Goal: Task Accomplishment & Management: Use online tool/utility

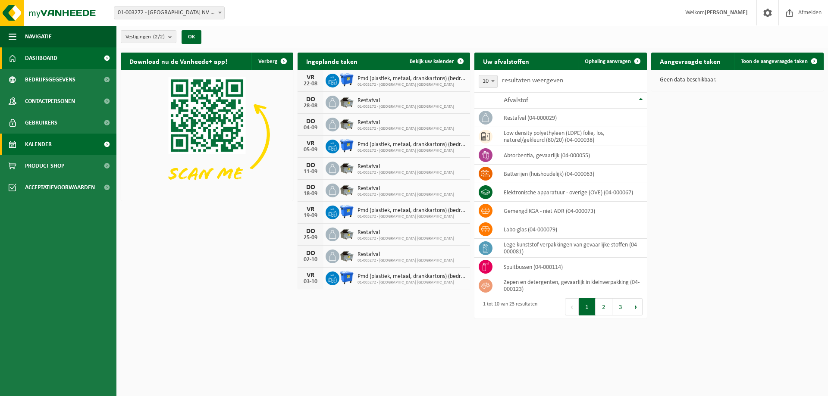
click at [47, 146] on span "Kalender" at bounding box center [38, 145] width 27 height 22
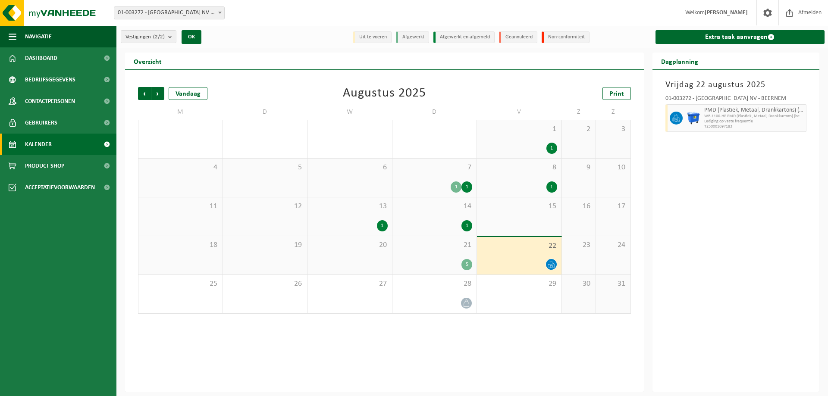
click at [440, 256] on div "21 5" at bounding box center [434, 255] width 84 height 38
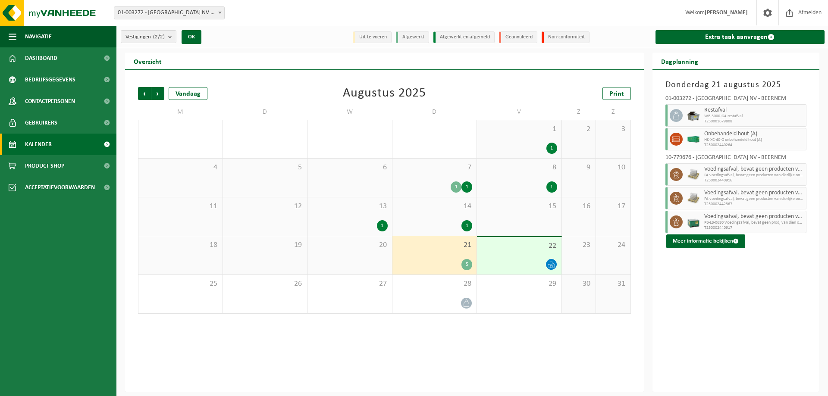
click at [519, 253] on div "22" at bounding box center [519, 255] width 84 height 37
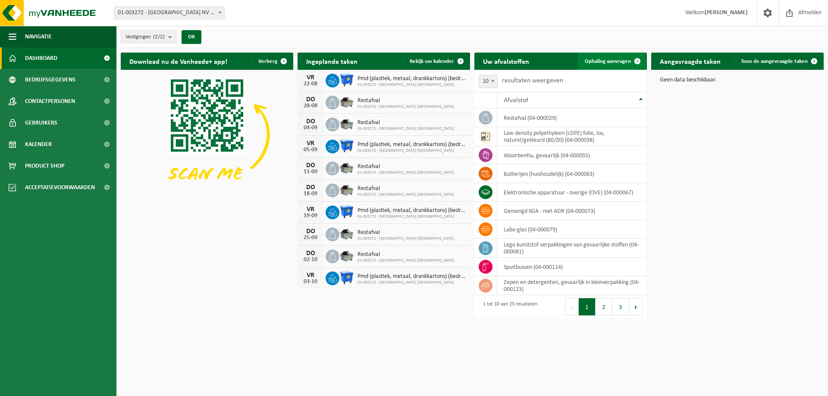
click at [601, 62] on span "Ophaling aanvragen" at bounding box center [607, 62] width 46 height 6
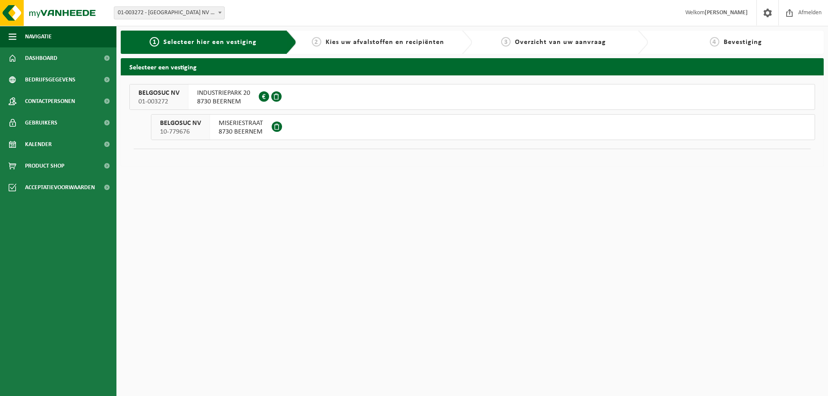
drag, startPoint x: 337, startPoint y: 104, endPoint x: 310, endPoint y: 184, distance: 84.1
click at [310, 184] on html "Vestiging: 01-003272 - BELGOSUC NV - BEERNEM 10-779676 - BELGOSUC NV - BEERNEM …" at bounding box center [414, 198] width 828 height 396
click at [296, 133] on button "BELGOSUC NV 10-779676 MISERIESTRAAT 8730 BEERNEM" at bounding box center [483, 127] width 664 height 26
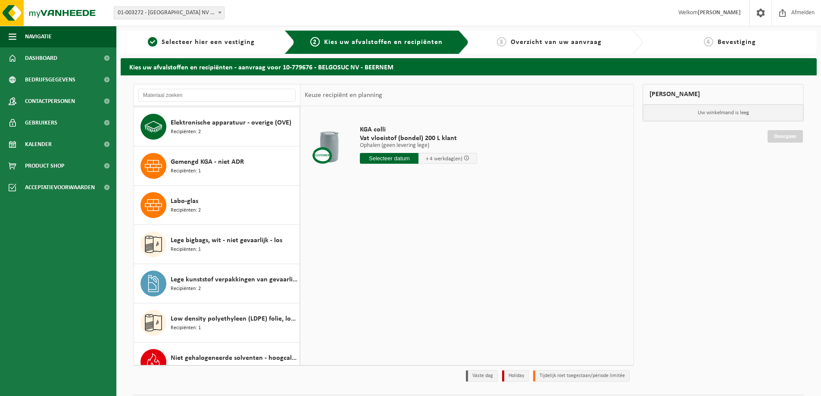
scroll to position [129, 0]
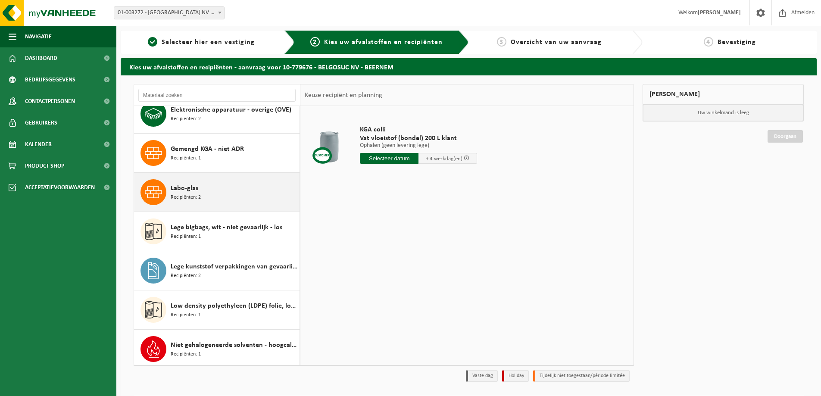
click at [211, 186] on div "Labo-glas Recipiënten: 2" at bounding box center [234, 192] width 127 height 26
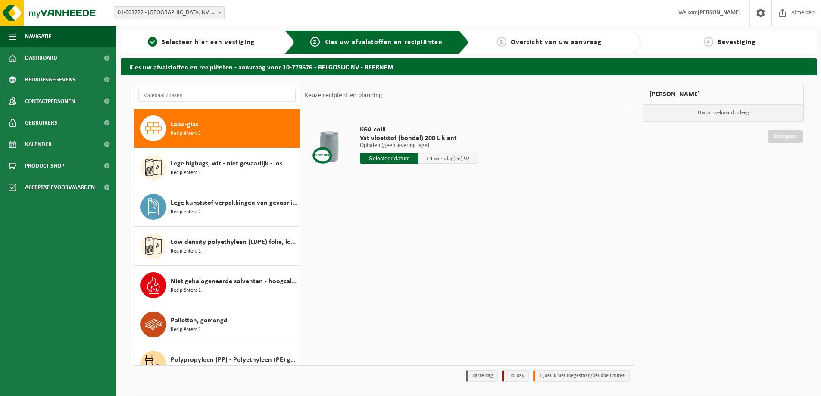
scroll to position [196, 0]
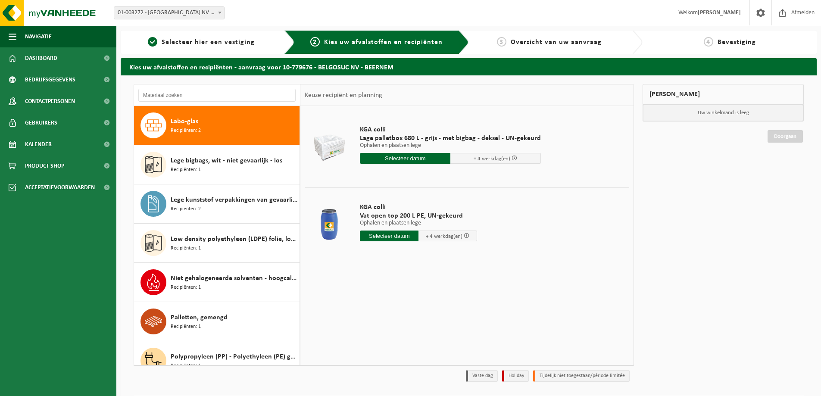
click at [422, 160] on input "text" at bounding box center [405, 158] width 91 height 11
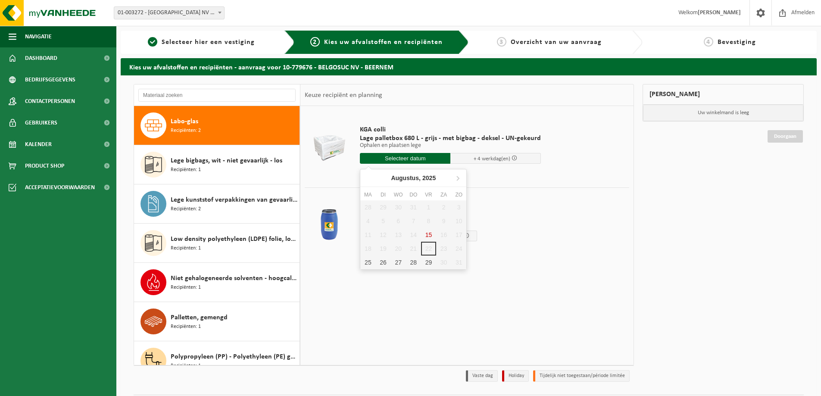
click at [410, 300] on div "KGA colli Lage palletbox 680 L - grijs - met bigbag - deksel - UN-gekeurd Ophal…" at bounding box center [466, 235] width 333 height 259
click at [406, 158] on input "text" at bounding box center [405, 158] width 91 height 11
click at [408, 264] on div "28" at bounding box center [413, 263] width 15 height 14
type input "Van 2025-08-28"
type input "2025-08-28"
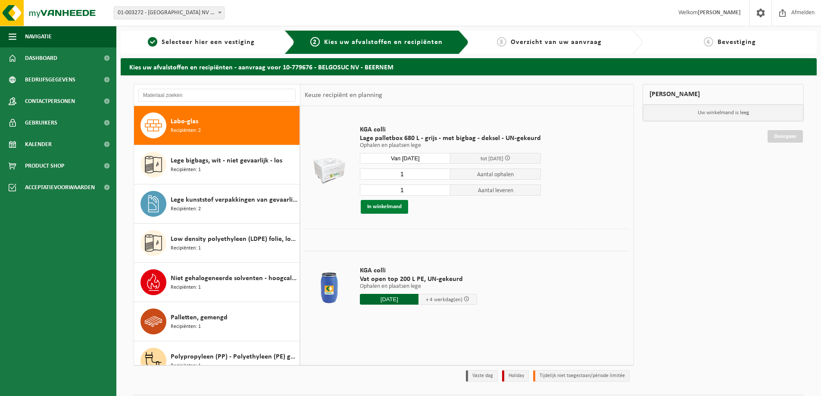
click at [398, 208] on button "In winkelmand" at bounding box center [384, 207] width 47 height 14
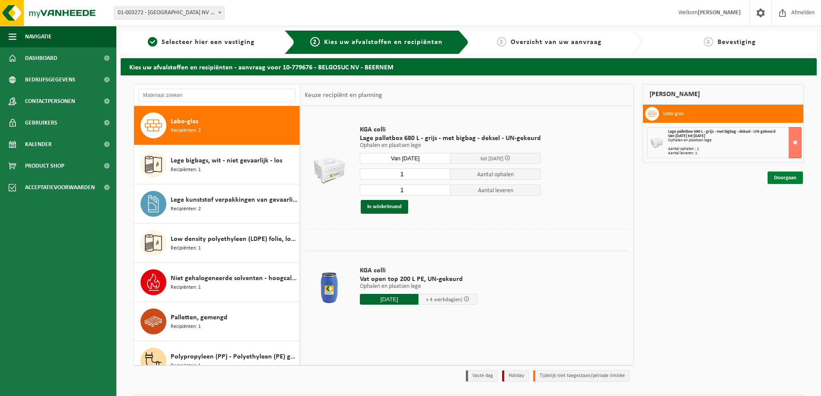
click at [779, 177] on link "Doorgaan" at bounding box center [785, 178] width 35 height 12
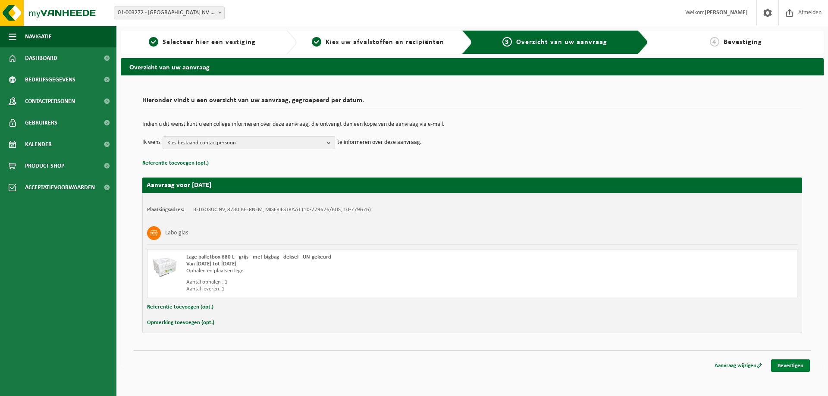
click at [785, 362] on link "Bevestigen" at bounding box center [790, 365] width 39 height 12
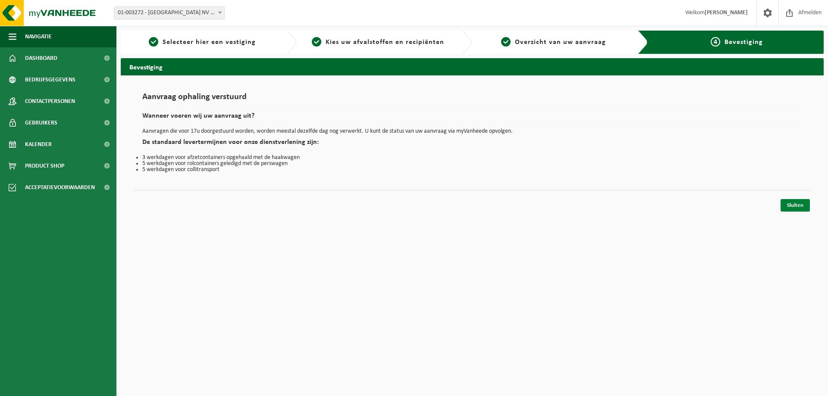
click at [789, 204] on link "Sluiten" at bounding box center [794, 205] width 29 height 12
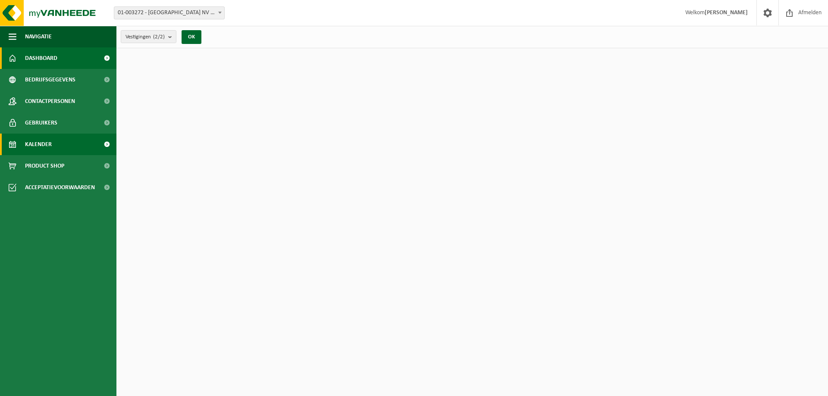
click at [56, 144] on link "Kalender" at bounding box center [58, 145] width 116 height 22
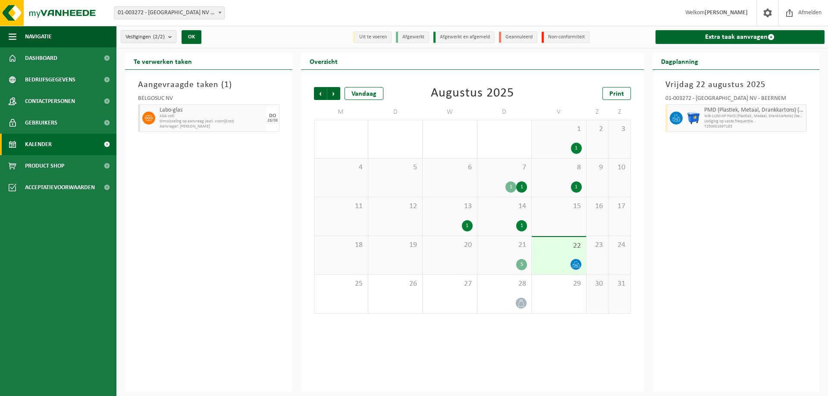
click at [208, 198] on div "Aangevraagde taken ( 1 ) BELGOSUC NV Labo-glas KGA colli Omwisseling op aanvraa…" at bounding box center [208, 231] width 167 height 322
click at [703, 183] on div "[DATE] 01-003272 - [GEOGRAPHIC_DATA] NV - BEERNEM PMD (Plastiek, Metaal, Drankk…" at bounding box center [735, 231] width 167 height 322
click at [506, 260] on div "5" at bounding box center [503, 264] width 45 height 11
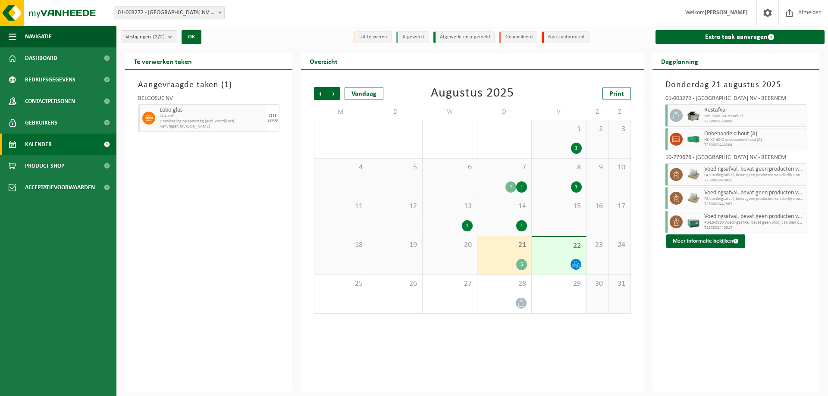
click at [556, 253] on div "22" at bounding box center [558, 255] width 54 height 37
